Goal: Transaction & Acquisition: Purchase product/service

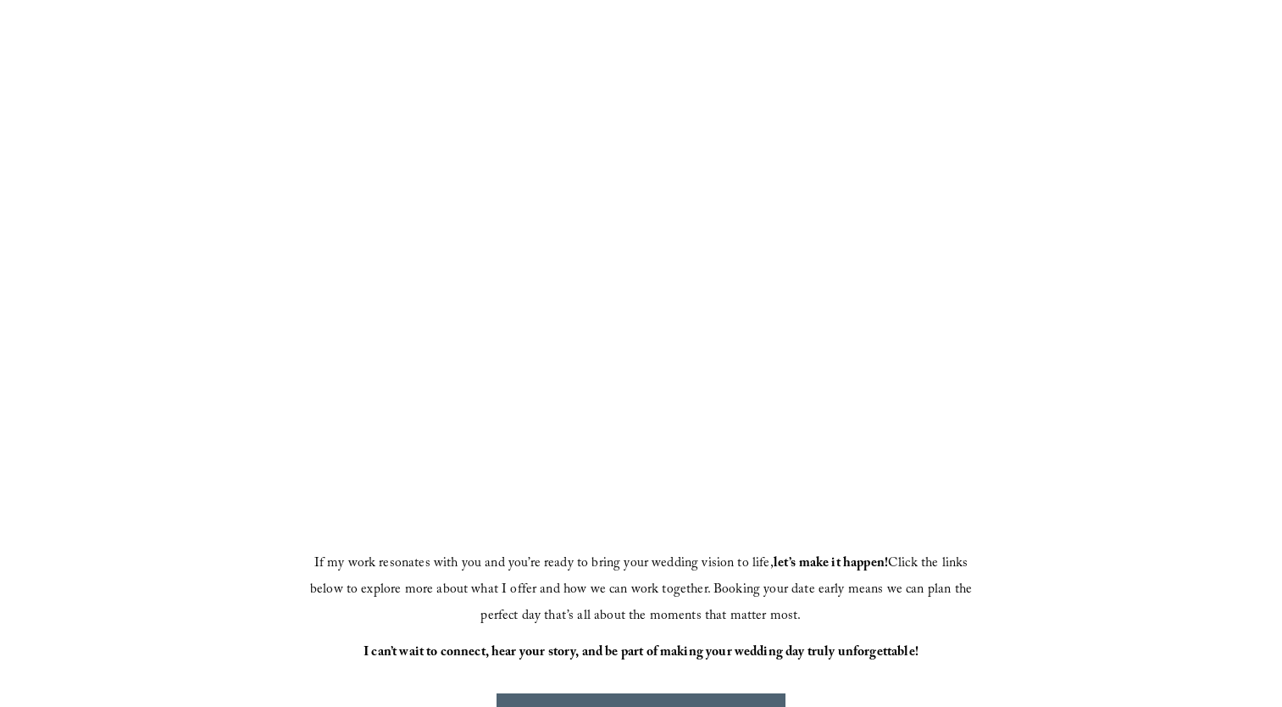
scroll to position [362, 0]
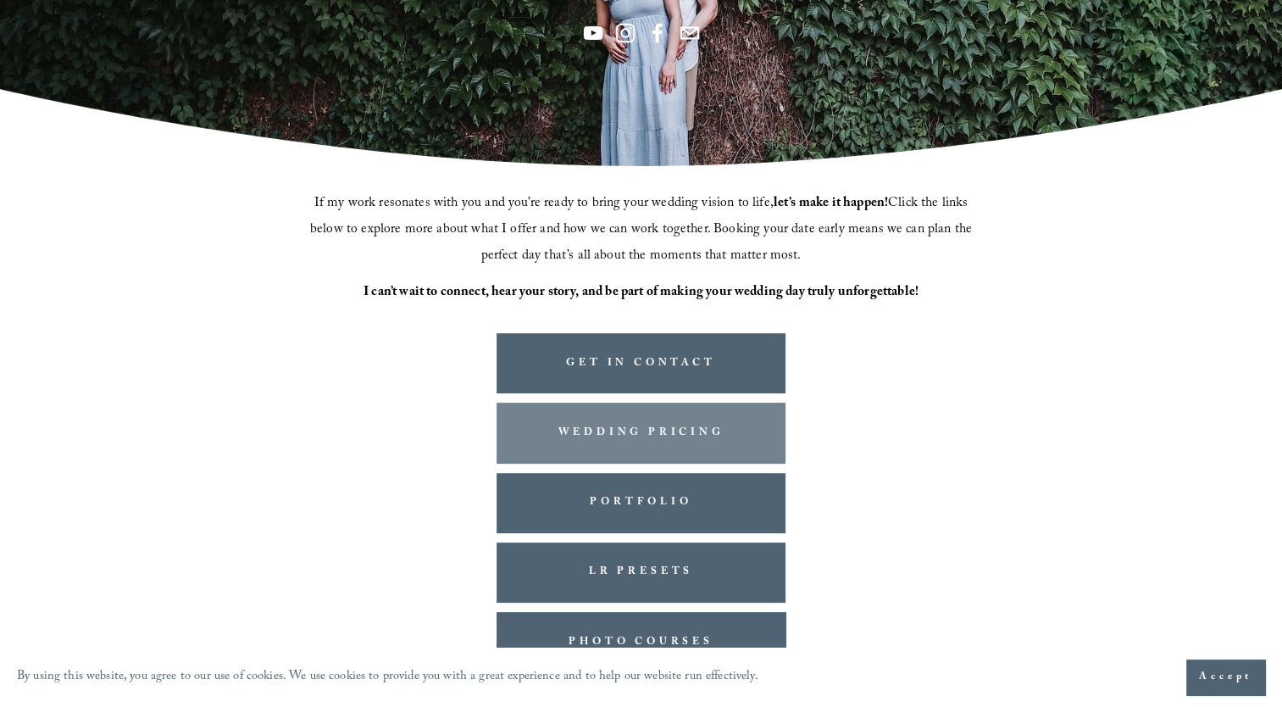
click at [658, 435] on link "WEDDING PRICING" at bounding box center [642, 432] width 290 height 60
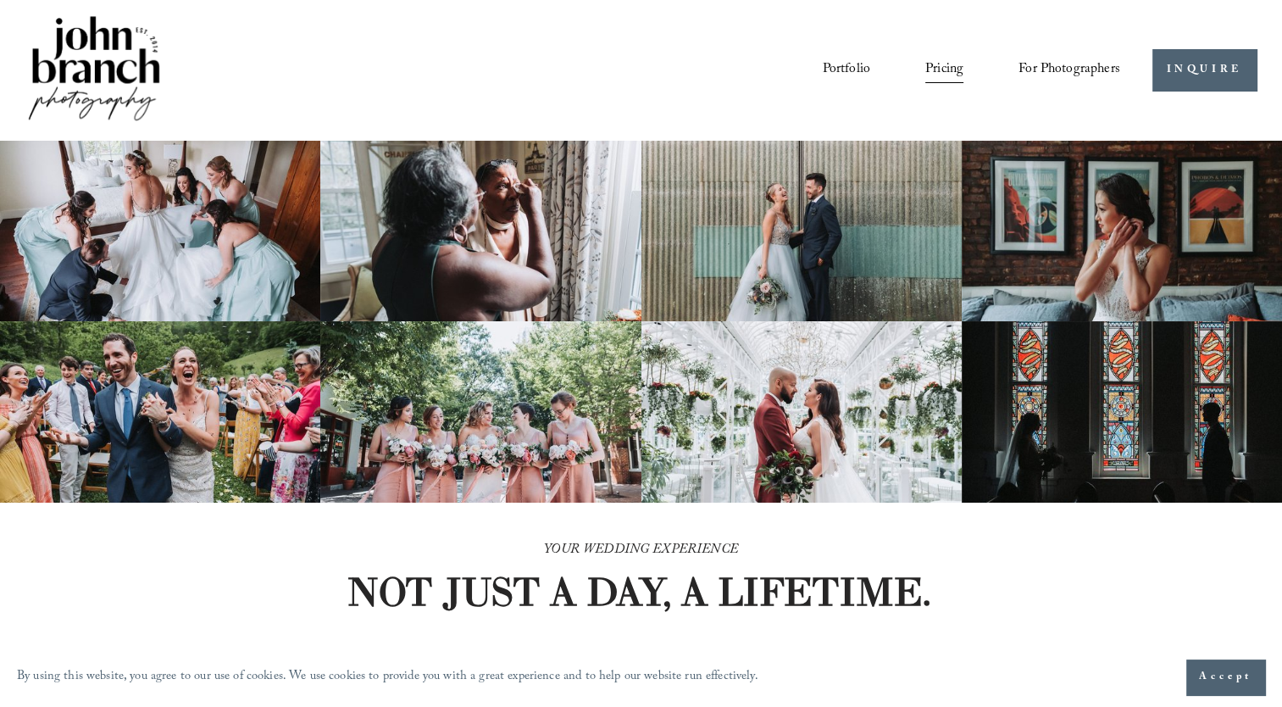
click at [103, 96] on img at bounding box center [93, 70] width 137 height 114
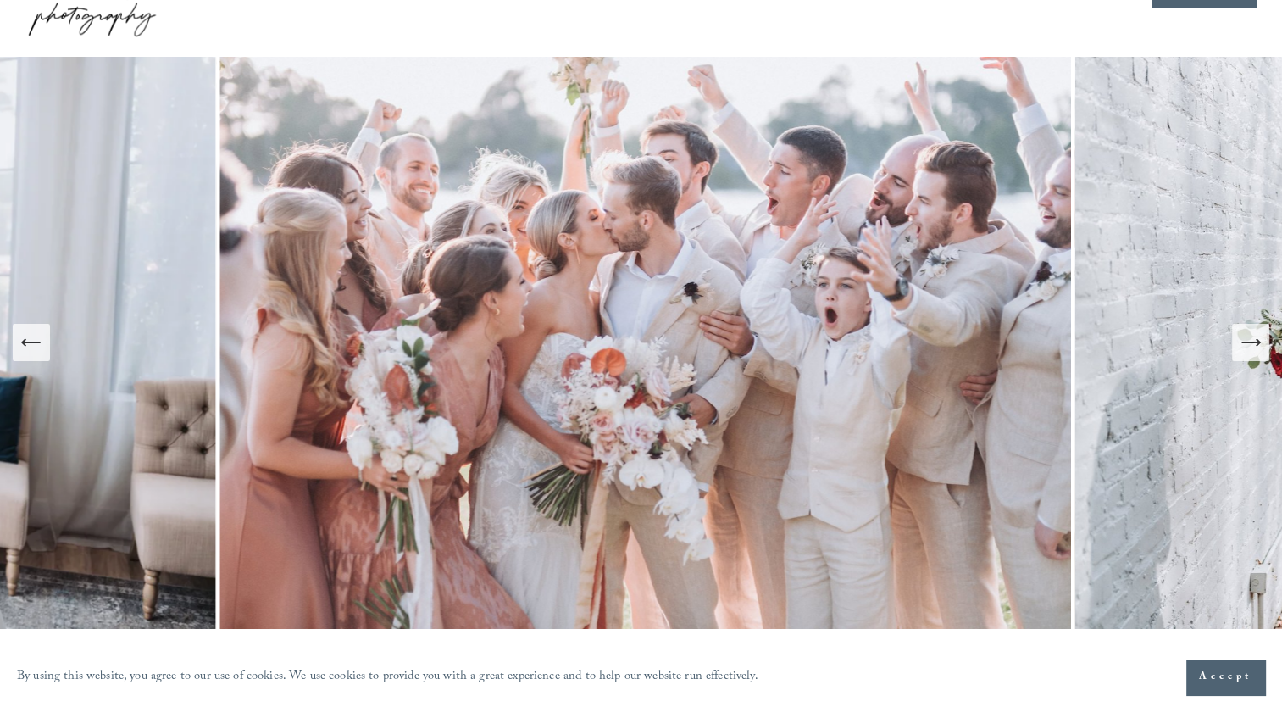
scroll to position [110, 0]
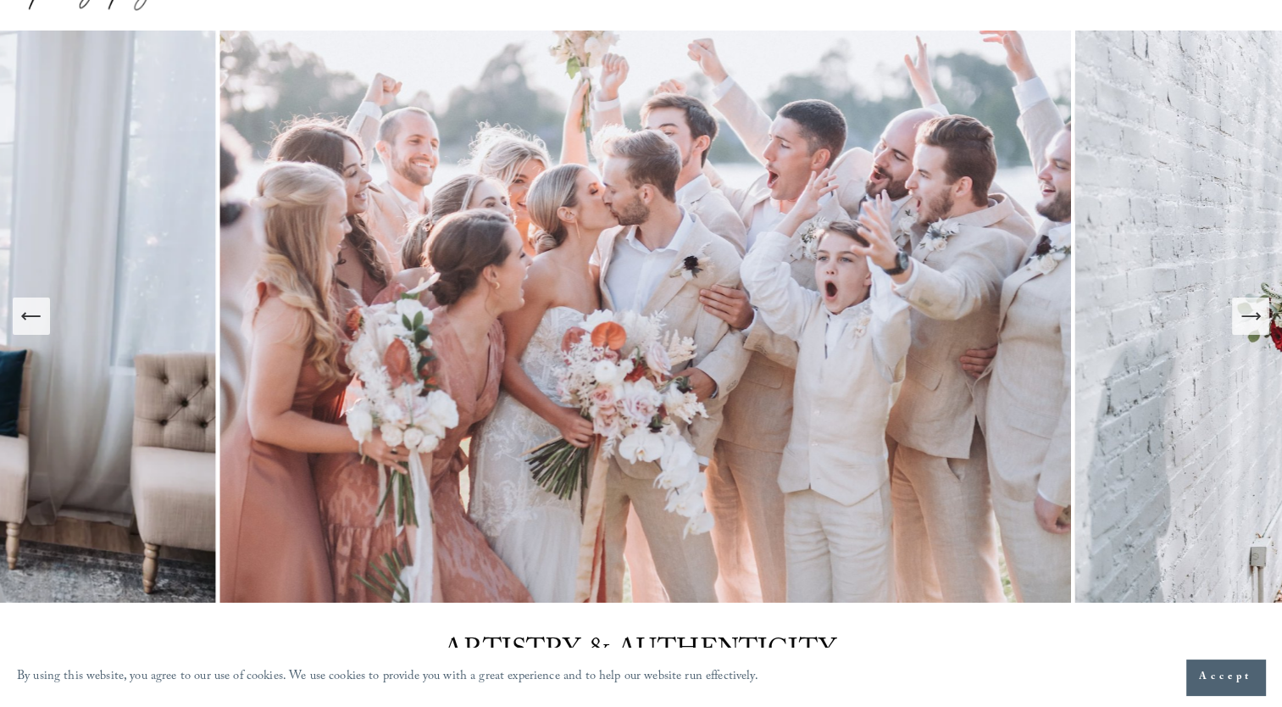
click at [1252, 325] on icon "Next Slide" at bounding box center [1251, 316] width 24 height 24
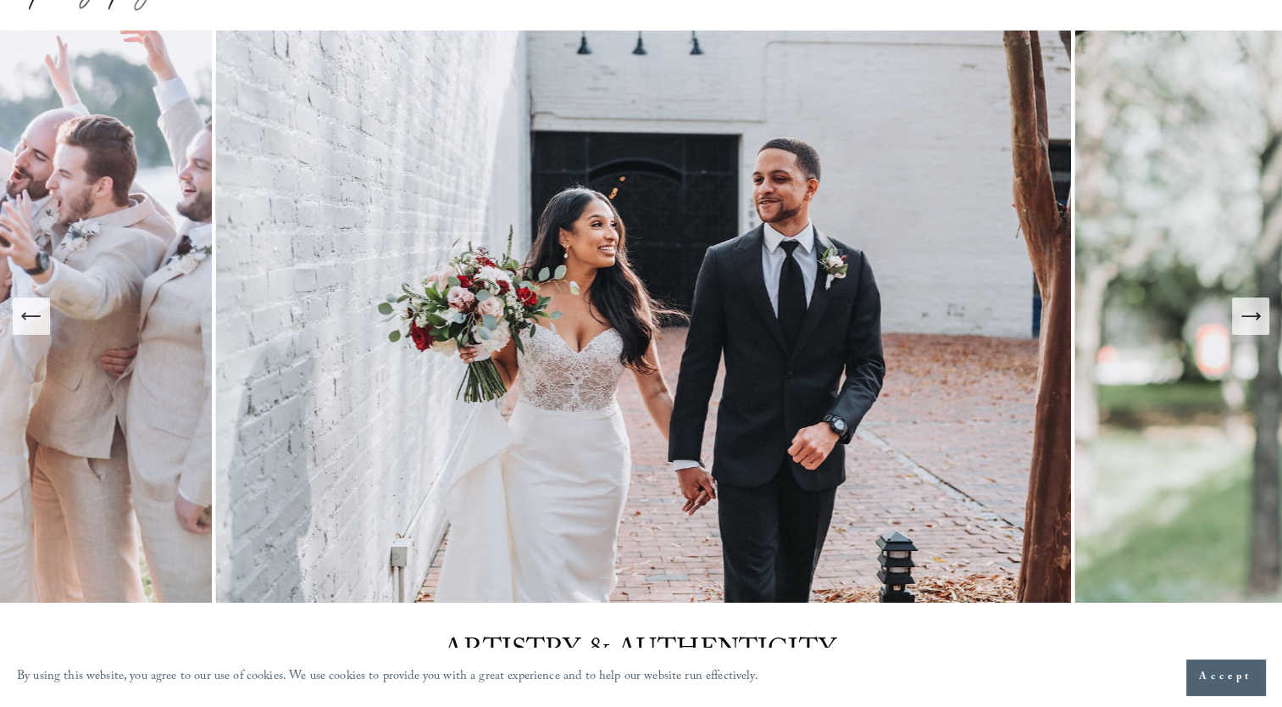
click at [1252, 325] on icon "Next Slide" at bounding box center [1251, 316] width 24 height 24
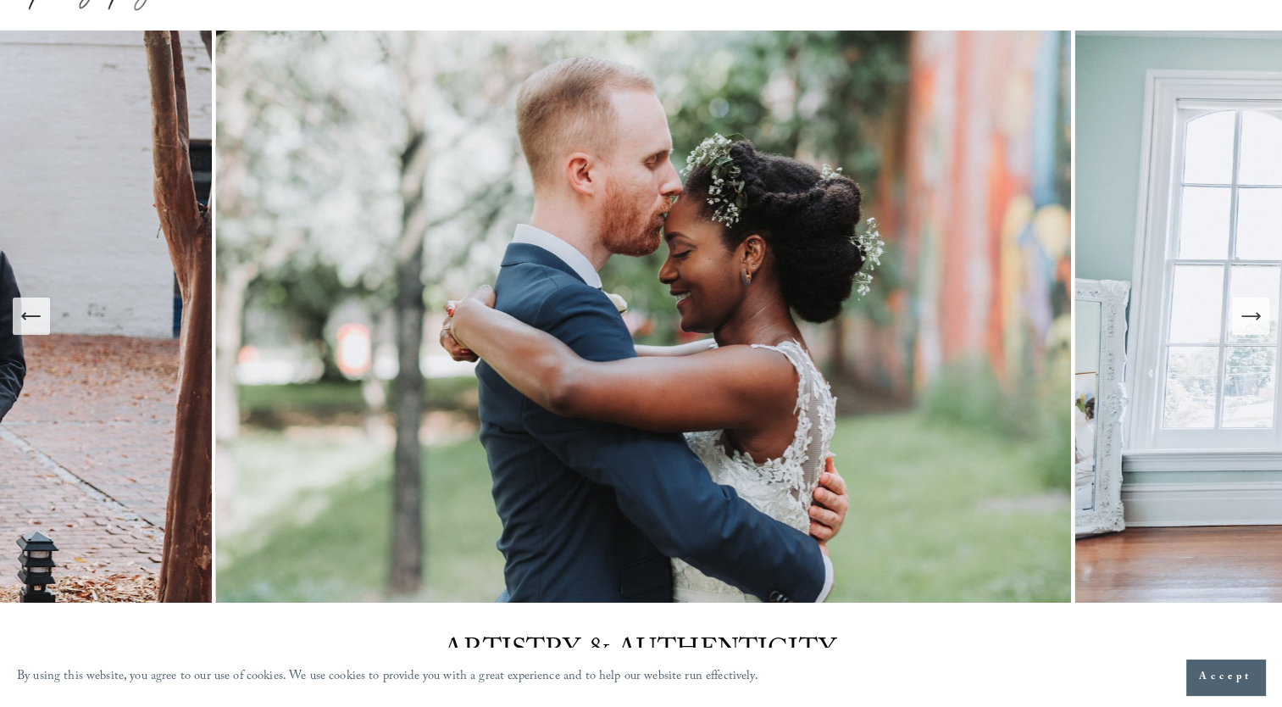
click at [1252, 325] on icon "Next Slide" at bounding box center [1251, 316] width 24 height 24
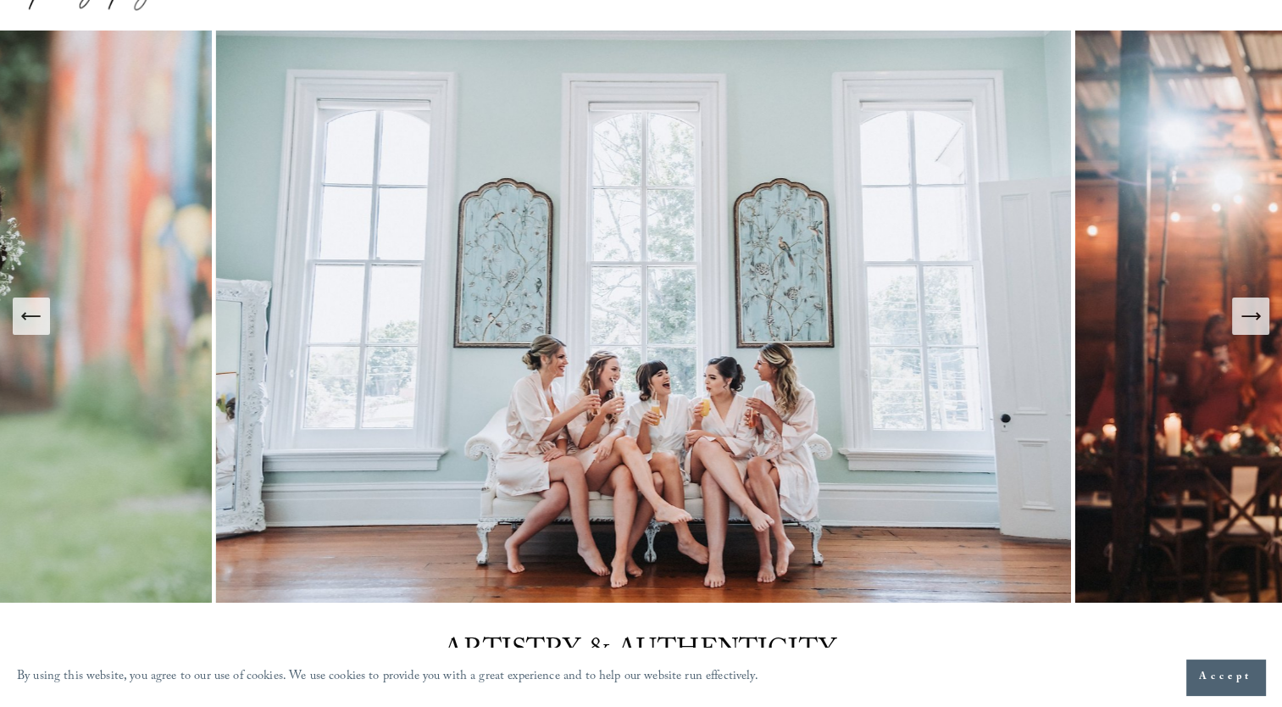
click at [1252, 325] on icon "Next Slide" at bounding box center [1251, 316] width 24 height 24
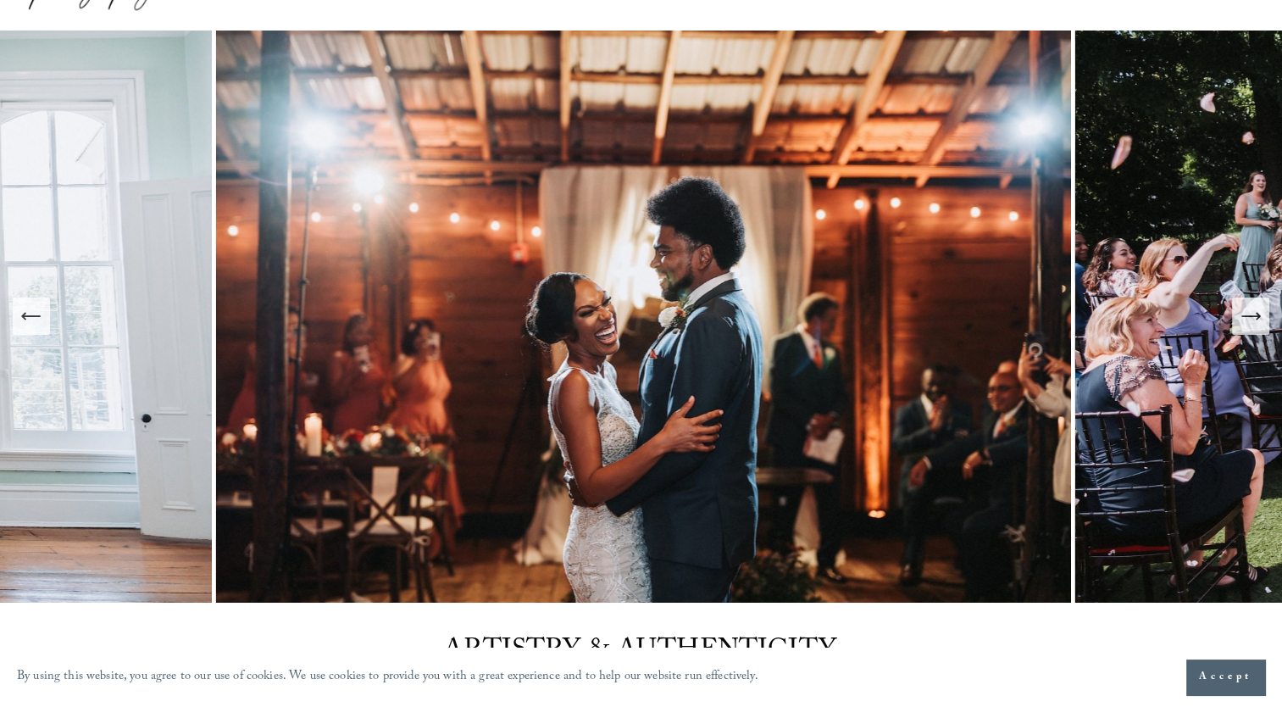
click at [1252, 325] on icon "Next Slide" at bounding box center [1251, 316] width 24 height 24
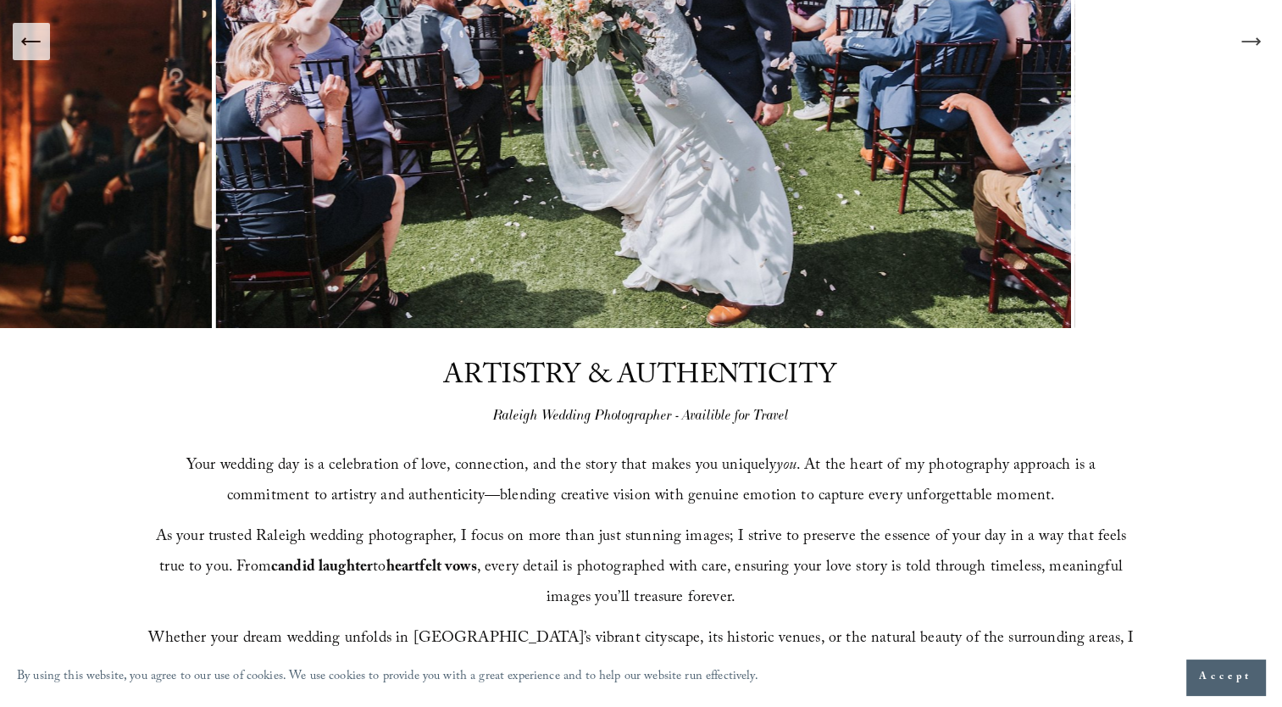
scroll to position [0, 0]
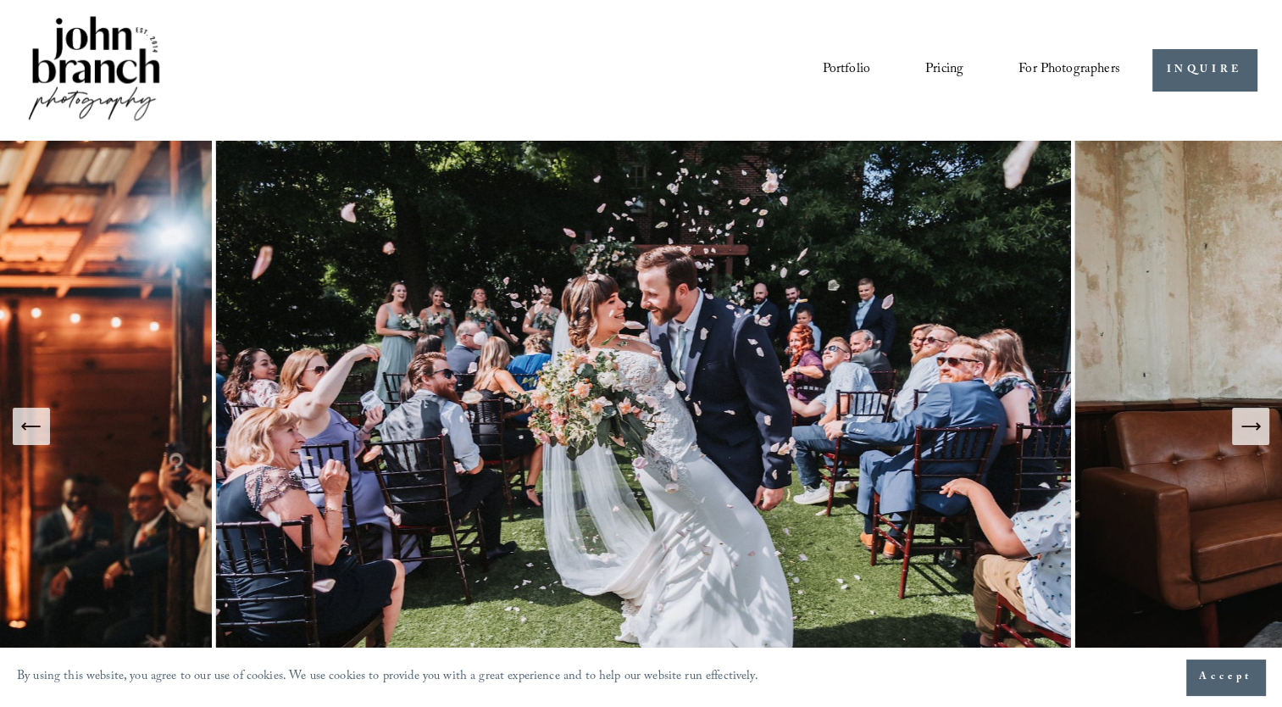
click at [939, 74] on link "Pricing" at bounding box center [944, 69] width 38 height 29
